Goal: Task Accomplishment & Management: Manage account settings

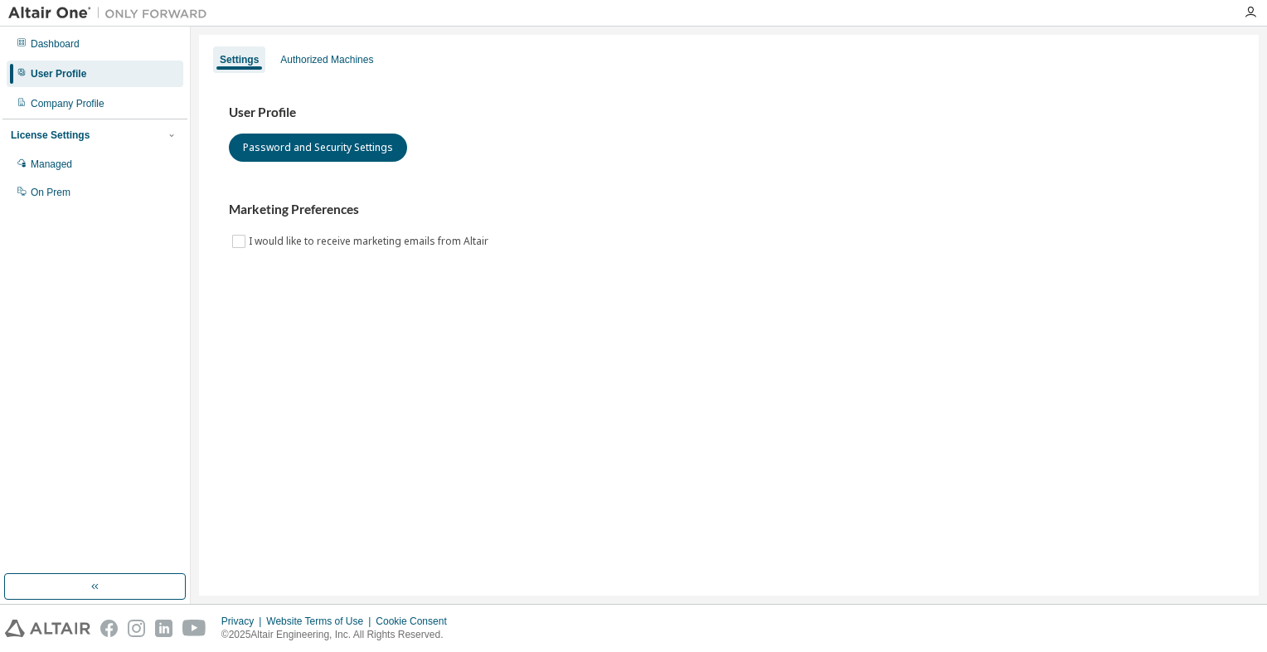
click at [29, 80] on div "User Profile" at bounding box center [95, 74] width 177 height 27
click at [327, 161] on button "Password and Security Settings" at bounding box center [318, 147] width 178 height 28
